Goal: Task Accomplishment & Management: Manage account settings

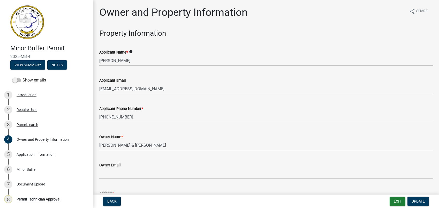
select select "78bfdc44-73ff-456e-a557-d4c99b9c08be"
select select "83394b22-4a11-496c-8e5c-75ade2e72faf"
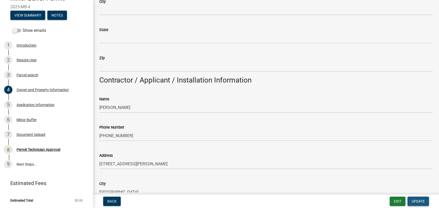
click at [415, 201] on span "Update" at bounding box center [418, 201] width 13 height 4
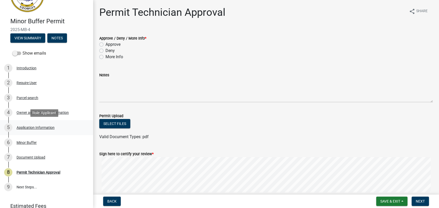
scroll to position [0, 0]
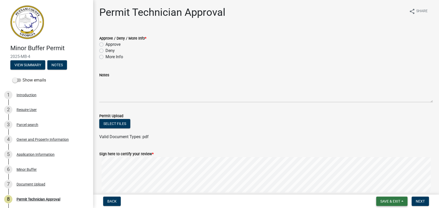
click at [389, 201] on span "Save & Exit" at bounding box center [390, 201] width 20 height 4
click at [382, 186] on button "Save & Exit" at bounding box center [386, 188] width 41 height 12
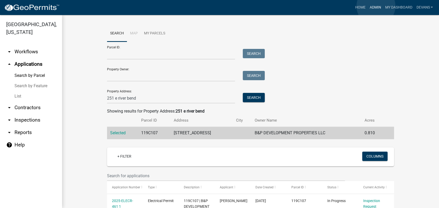
click at [376, 6] on link "Admin" at bounding box center [376, 8] width 16 height 10
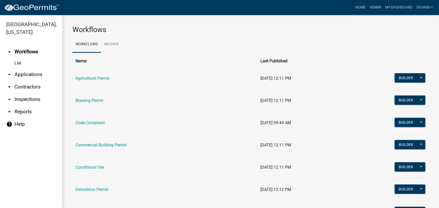
click at [31, 76] on link "arrow_drop_down Applications" at bounding box center [31, 74] width 62 height 12
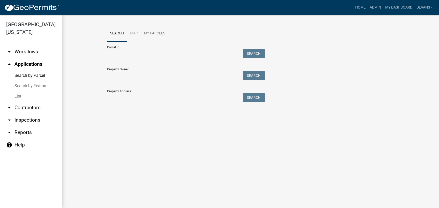
click at [17, 96] on link "List" at bounding box center [31, 96] width 62 height 10
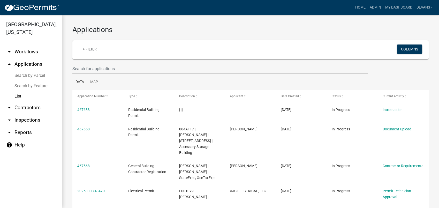
click at [72, 72] on div at bounding box center [220, 68] width 303 height 11
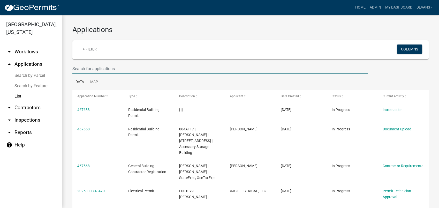
click at [74, 71] on input "text" at bounding box center [220, 68] width 296 height 11
click at [92, 46] on link "+ Filter" at bounding box center [90, 48] width 22 height 9
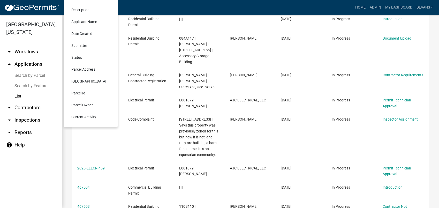
scroll to position [115, 0]
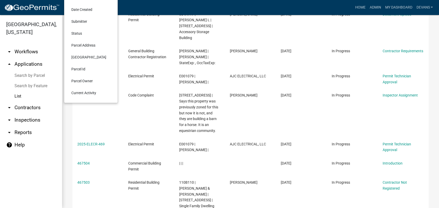
click at [91, 91] on li "Current Activity" at bounding box center [90, 93] width 47 height 12
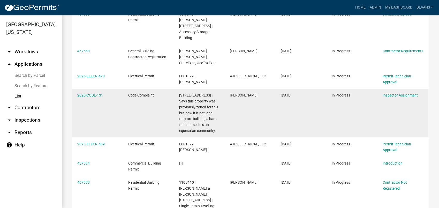
scroll to position [0, 0]
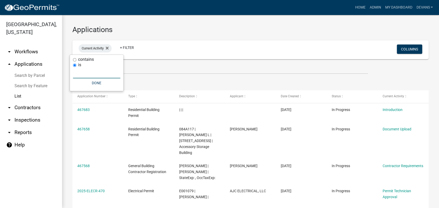
click at [82, 71] on input "text" at bounding box center [96, 73] width 47 height 11
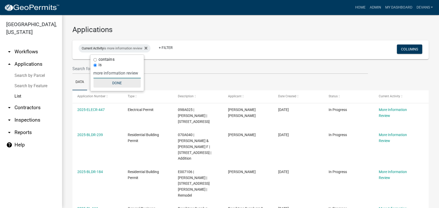
type input "more information review"
click at [116, 83] on button "Done" at bounding box center [116, 82] width 47 height 9
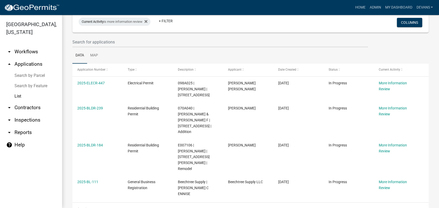
drag, startPoint x: 77, startPoint y: 108, endPoint x: 401, endPoint y: 213, distance: 341.6
click at [401, 208] on html "Internet Explorer does NOT work with GeoPermits. Get a new browser for more sec…" at bounding box center [219, 104] width 439 height 208
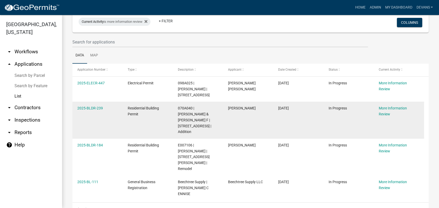
copy div "2025-ELECR-447 Electrical Permit 098A025 | [PERSON_NAME] | [STREET_ADDRESS] [PE…"
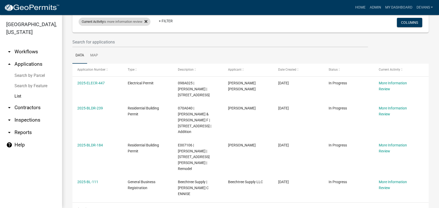
click at [147, 21] on icon at bounding box center [146, 21] width 3 height 3
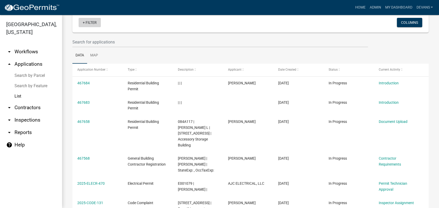
scroll to position [28, 0]
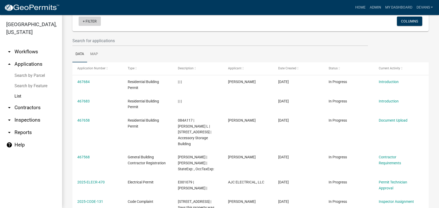
click at [91, 20] on link "+ Filter" at bounding box center [90, 21] width 22 height 9
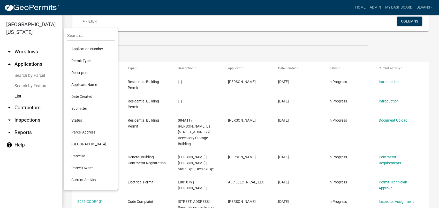
click at [86, 180] on li "Current Activity" at bounding box center [90, 180] width 47 height 12
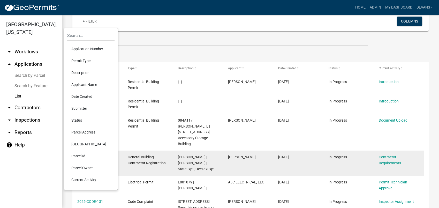
scroll to position [27, 0]
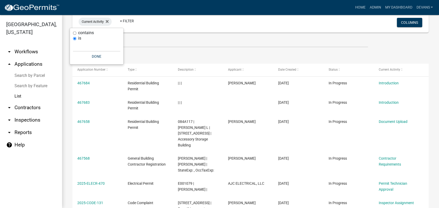
click at [81, 39] on label "is" at bounding box center [79, 38] width 3 height 4
click at [76, 39] on input "is" at bounding box center [74, 38] width 3 height 3
click at [78, 48] on input "text" at bounding box center [96, 46] width 47 height 11
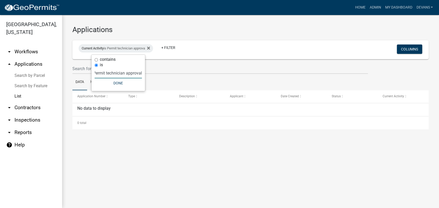
scroll to position [0, 4]
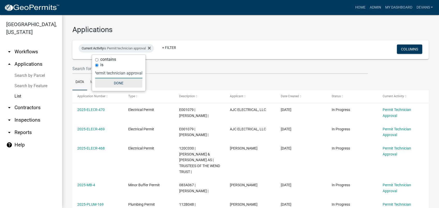
type input "Permit technician approval"
click at [118, 84] on button "Done" at bounding box center [118, 82] width 47 height 9
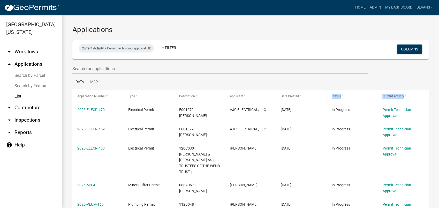
drag, startPoint x: 77, startPoint y: 109, endPoint x: 316, endPoint y: 102, distance: 238.6
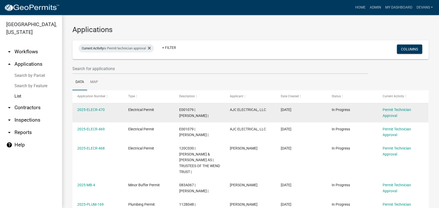
click at [94, 115] on datatable-body-cell "2025-ELECR-470" at bounding box center [97, 112] width 51 height 19
drag, startPoint x: 94, startPoint y: 115, endPoint x: 73, endPoint y: 108, distance: 21.8
click at [73, 108] on datatable-body-cell "2025-ELECR-470" at bounding box center [97, 112] width 51 height 19
click at [79, 110] on link "2025-ELECR-470" at bounding box center [90, 110] width 27 height 4
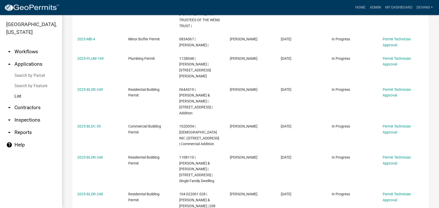
scroll to position [170, 0]
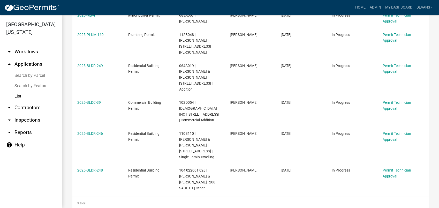
drag, startPoint x: 76, startPoint y: 108, endPoint x: 400, endPoint y: 211, distance: 339.8
click at [400, 208] on html "Internet Explorer does NOT work with GeoPermits. Get a new browser for more sec…" at bounding box center [219, 104] width 439 height 208
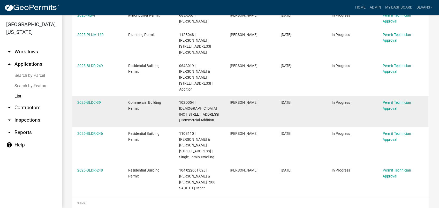
copy div "2025-ELECR-470 Electrical Permit E001079 | [PERSON_NAME] E III | AJC ELECTRICAL…"
click at [107, 105] on datatable-body-cell "2025-BLDC-39" at bounding box center [97, 111] width 51 height 31
